Goal: Information Seeking & Learning: Learn about a topic

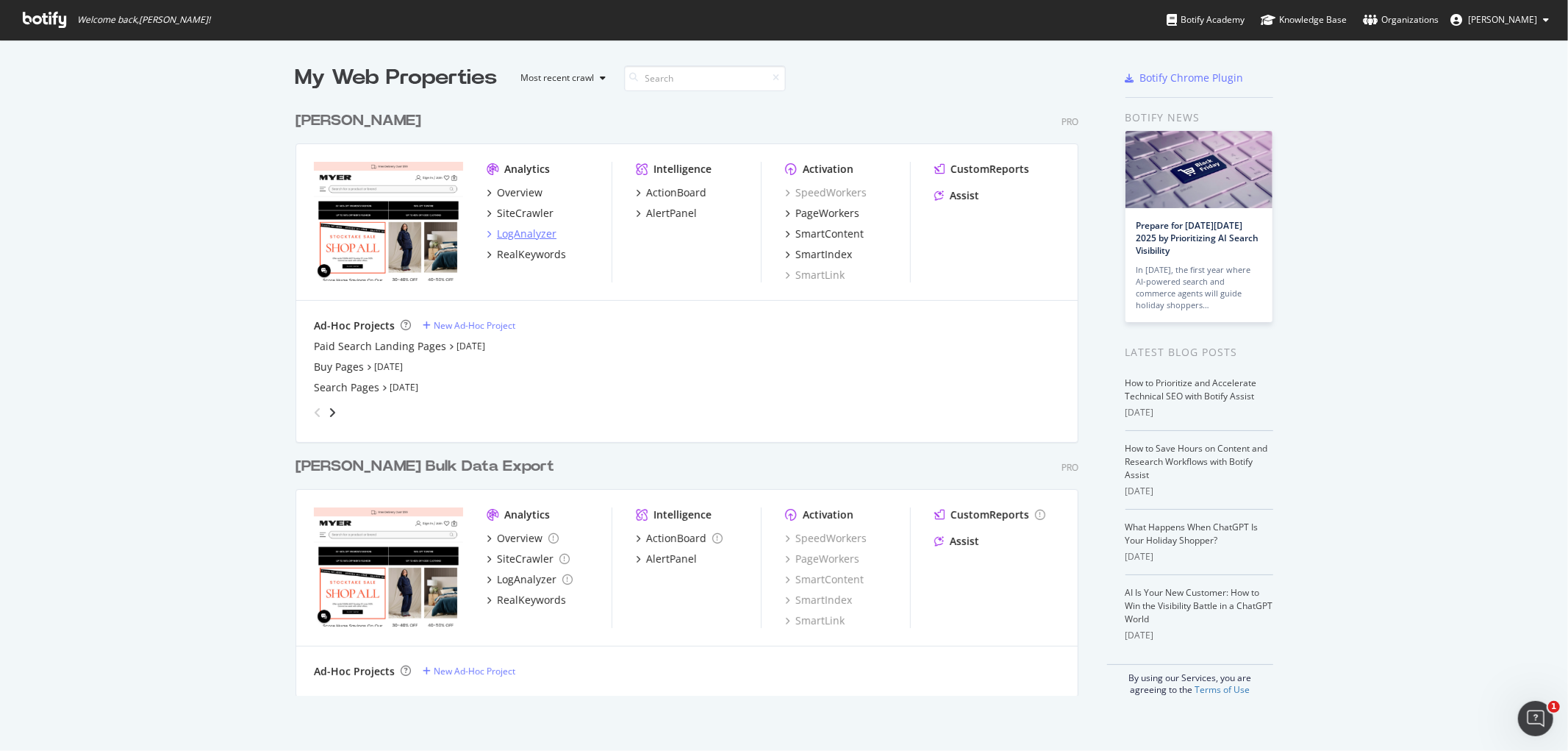
click at [527, 236] on div "LogAnalyzer" at bounding box center [526, 234] width 60 height 14
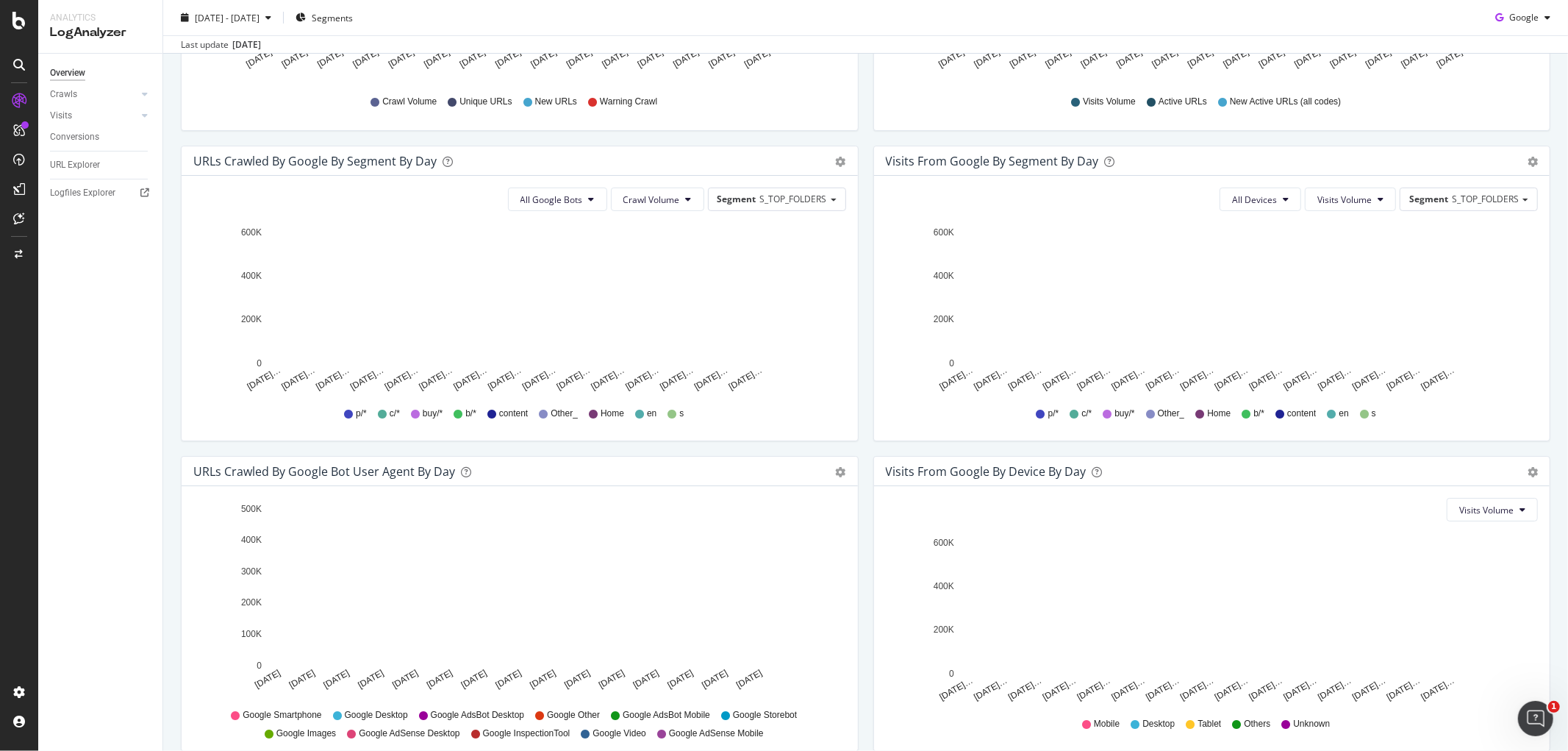
scroll to position [475, 0]
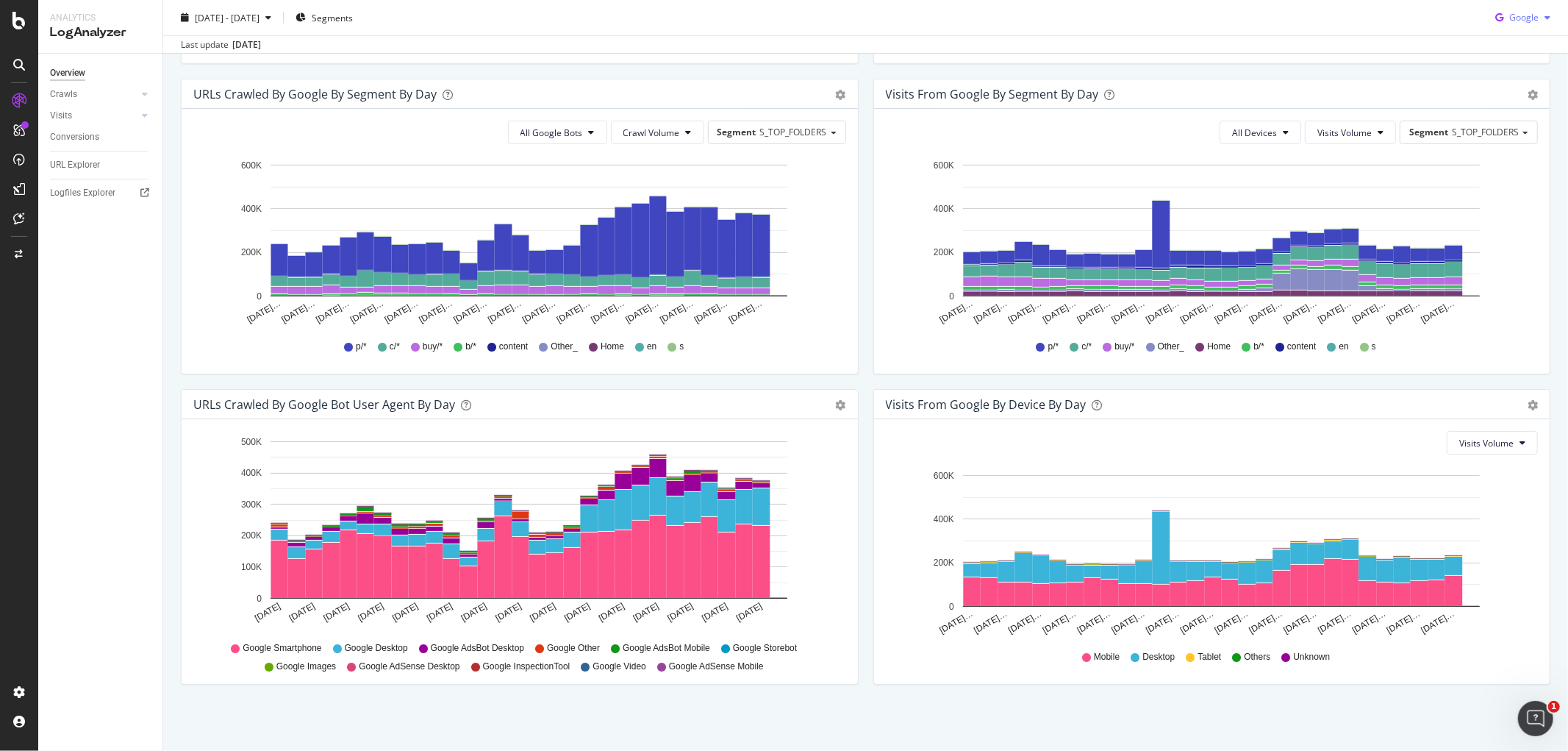
click at [1520, 12] on span "Google" at bounding box center [1523, 17] width 29 height 12
click at [1532, 103] on span "OpenAI" at bounding box center [1523, 101] width 54 height 13
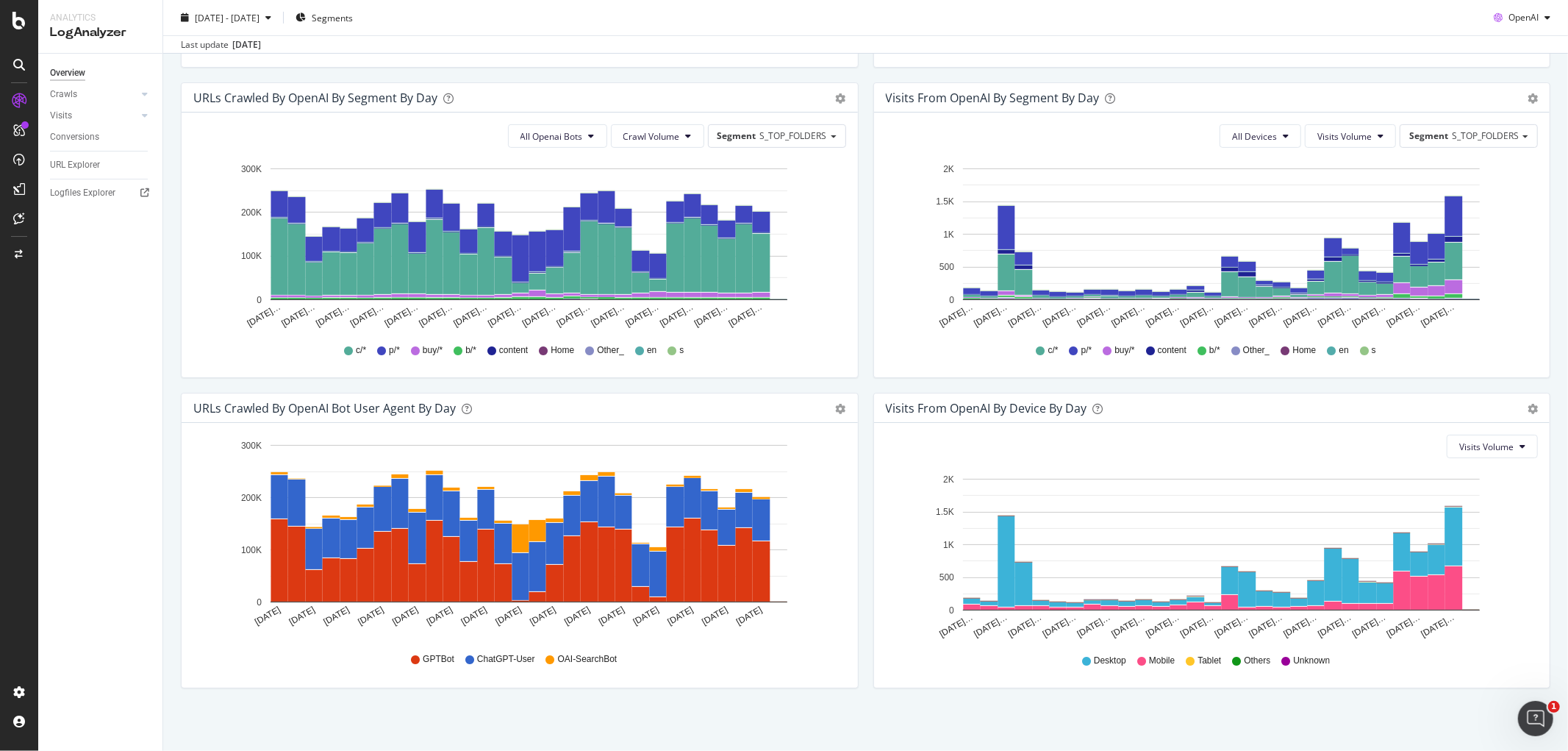
scroll to position [475, 0]
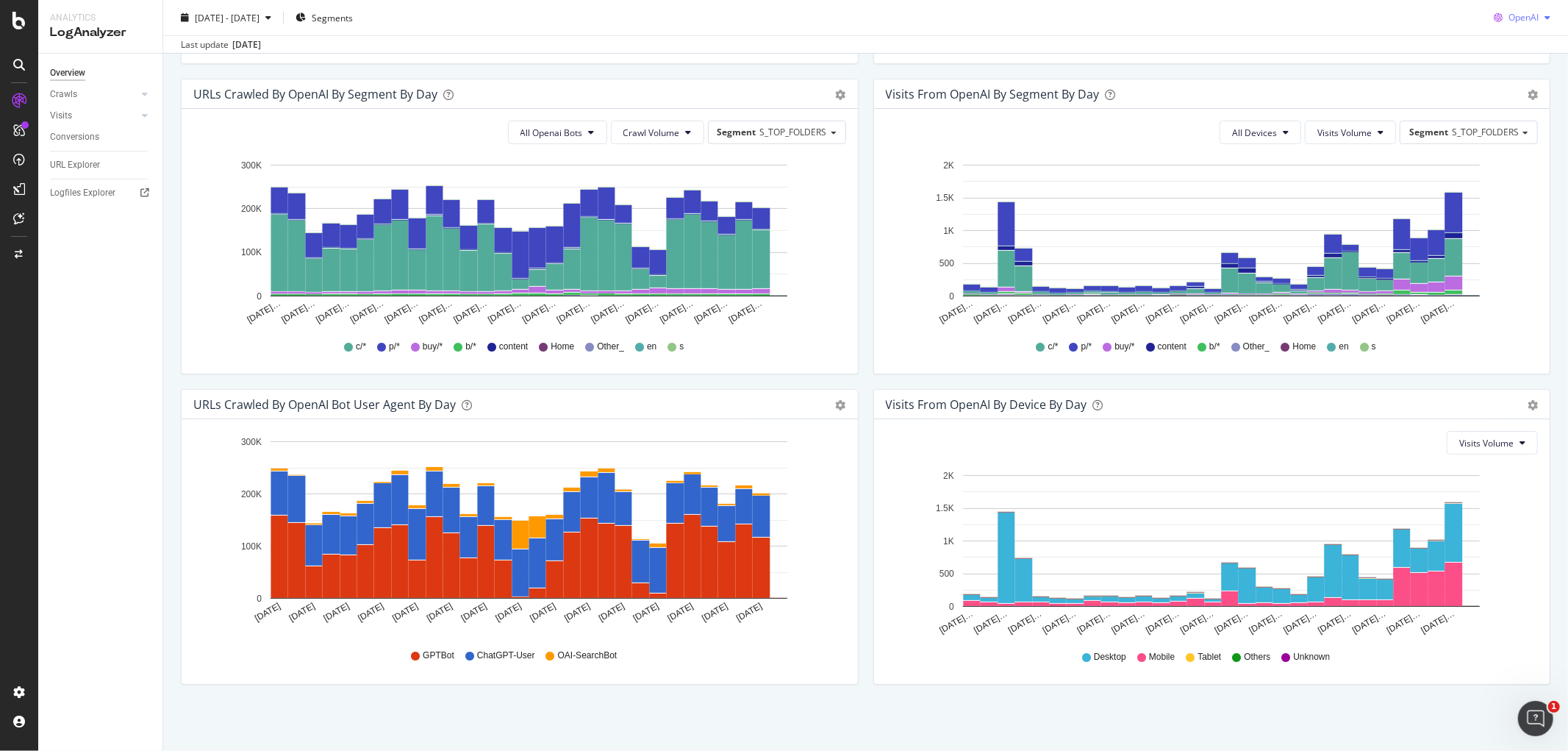
click at [1523, 18] on span "OpenAI" at bounding box center [1523, 17] width 30 height 12
click at [1515, 133] on span "Other AI Bots" at bounding box center [1521, 128] width 54 height 13
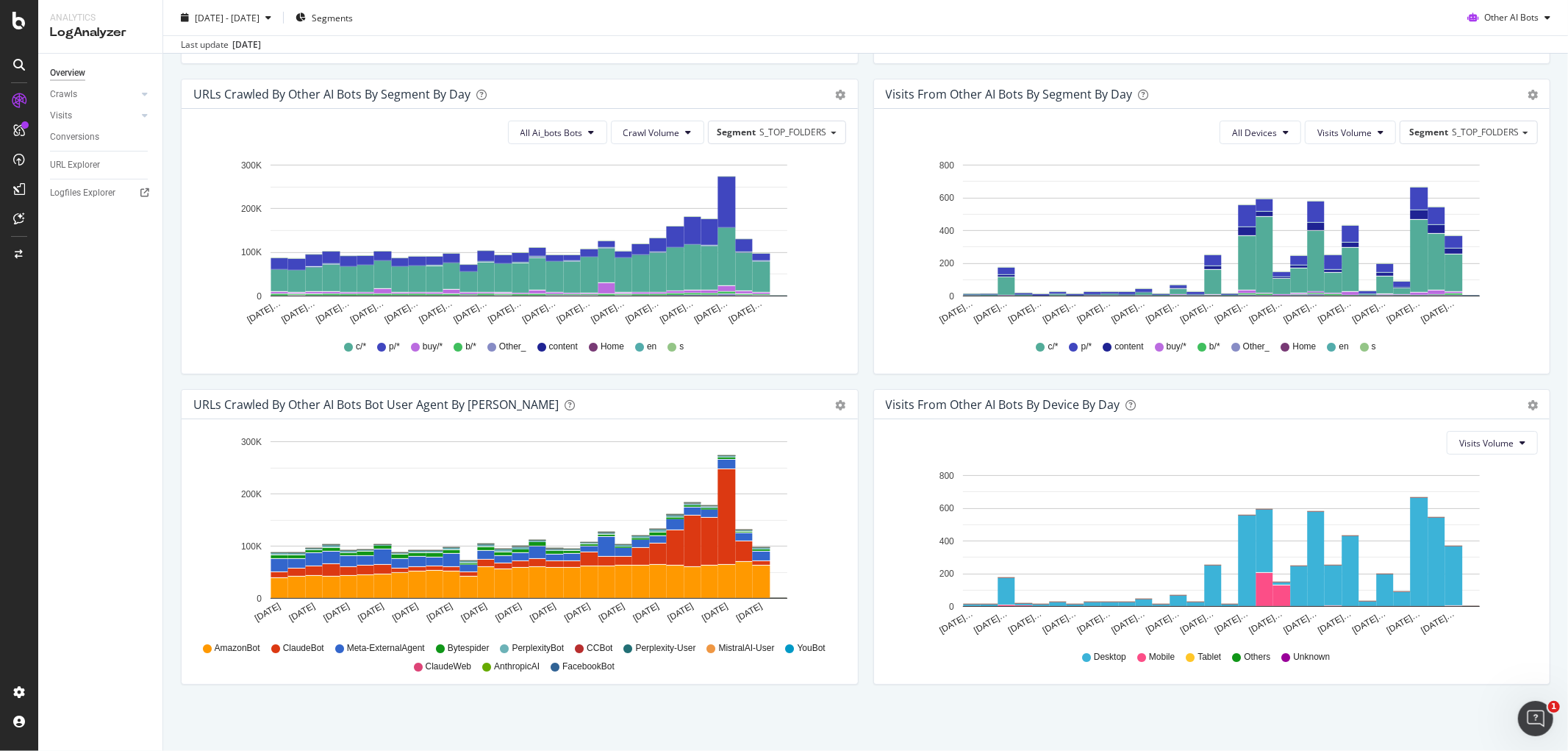
click at [1355, 747] on div "We introduced 2 new report templates: AI Bots to track AI bot activity on your …" at bounding box center [866, 183] width 1405 height 1135
